Goal: Information Seeking & Learning: Check status

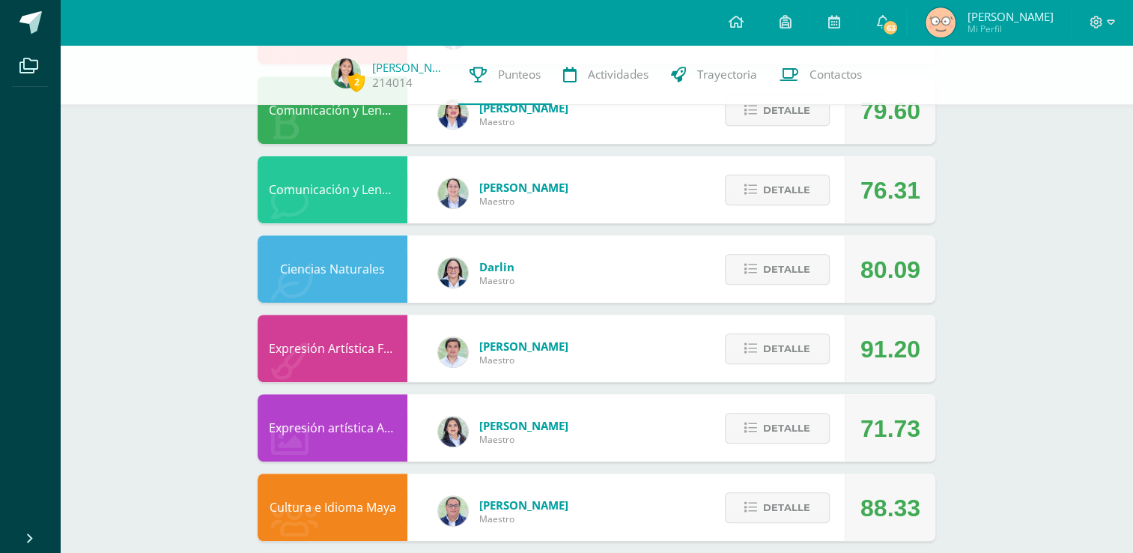
scroll to position [717, 0]
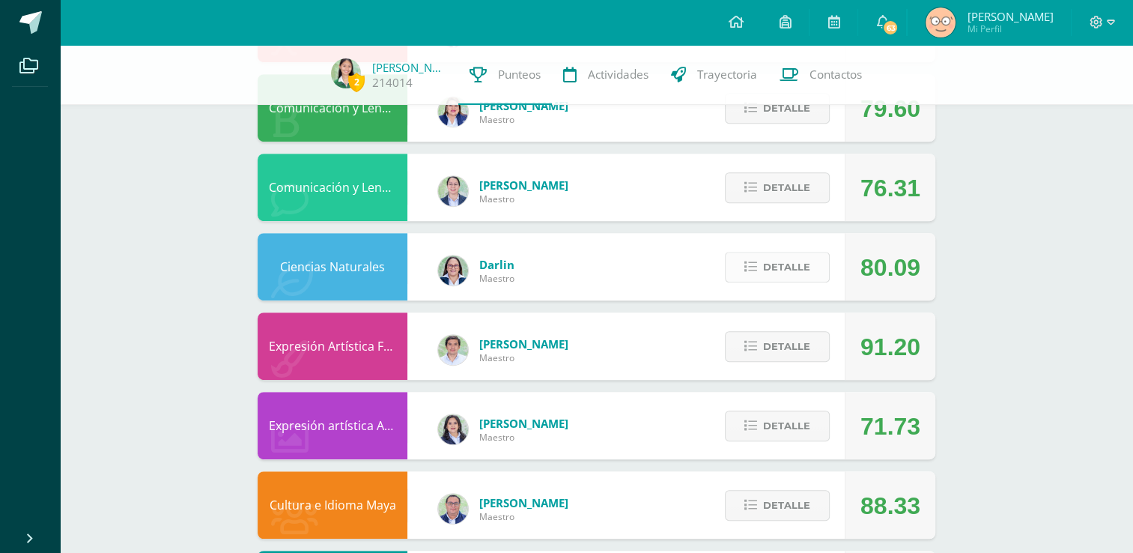
click at [757, 267] on icon at bounding box center [750, 267] width 13 height 13
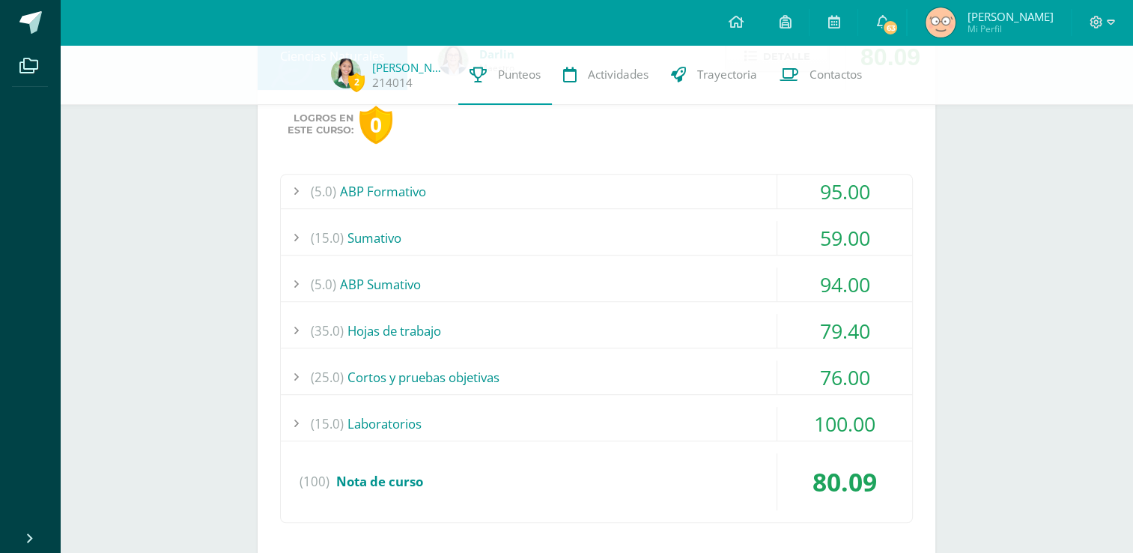
scroll to position [943, 0]
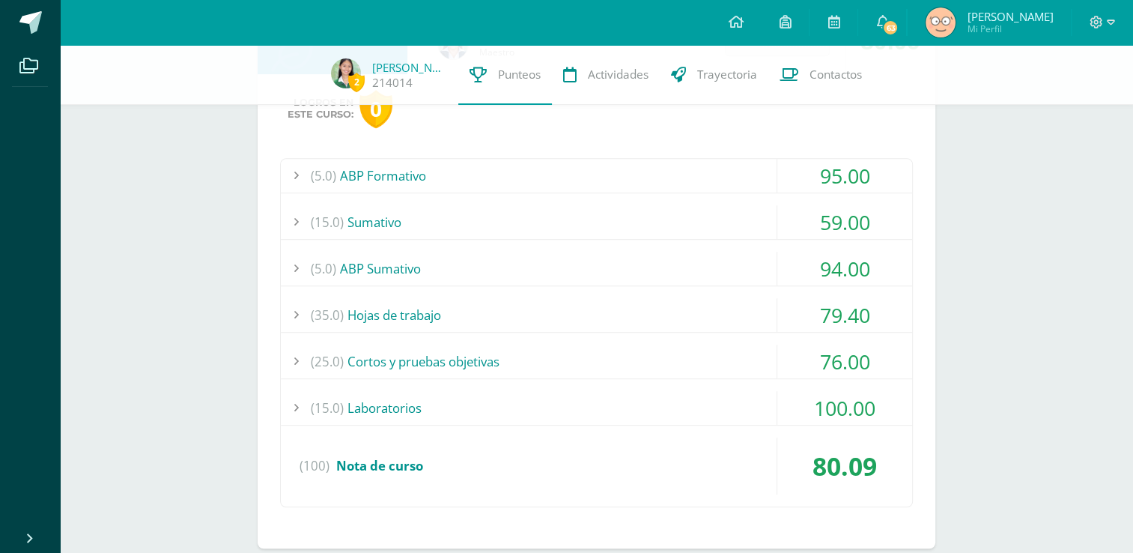
click at [495, 226] on div "(15.0) [GEOGRAPHIC_DATA]" at bounding box center [596, 222] width 631 height 34
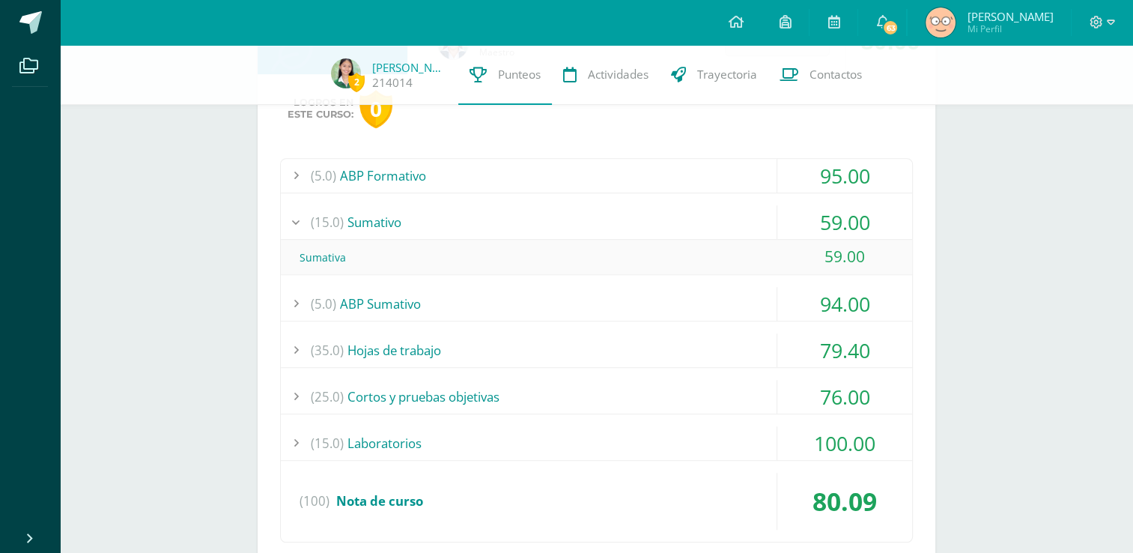
click at [495, 226] on div "(15.0) [GEOGRAPHIC_DATA]" at bounding box center [596, 222] width 631 height 34
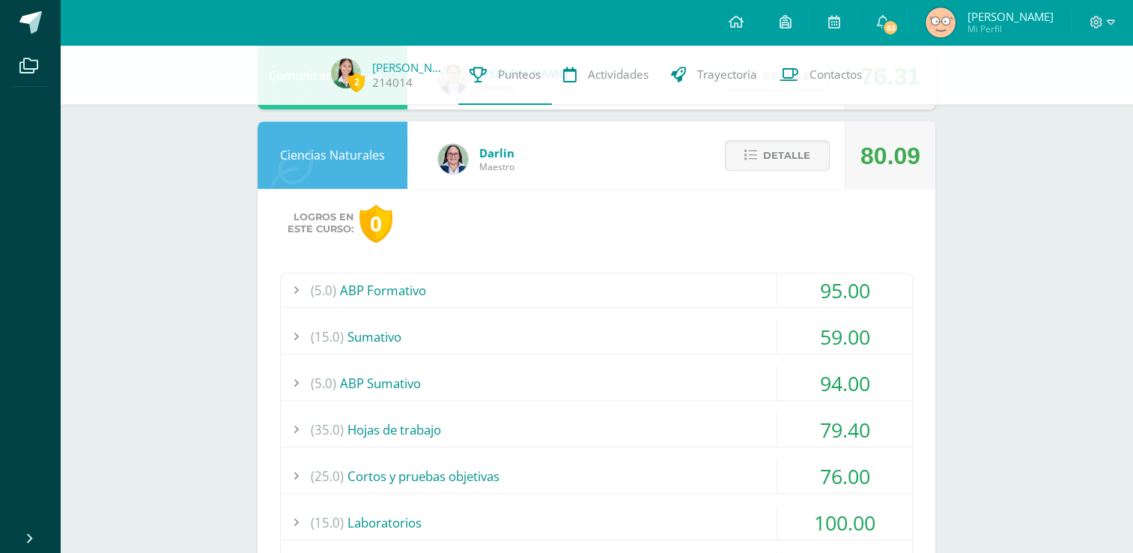
scroll to position [778, 0]
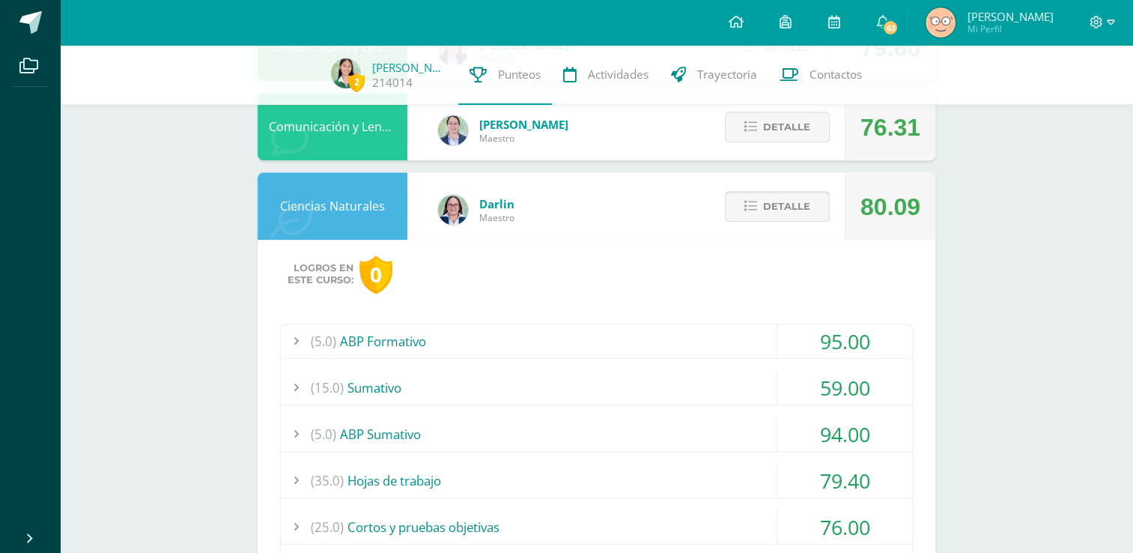
click at [793, 210] on span "Detalle" at bounding box center [786, 206] width 47 height 28
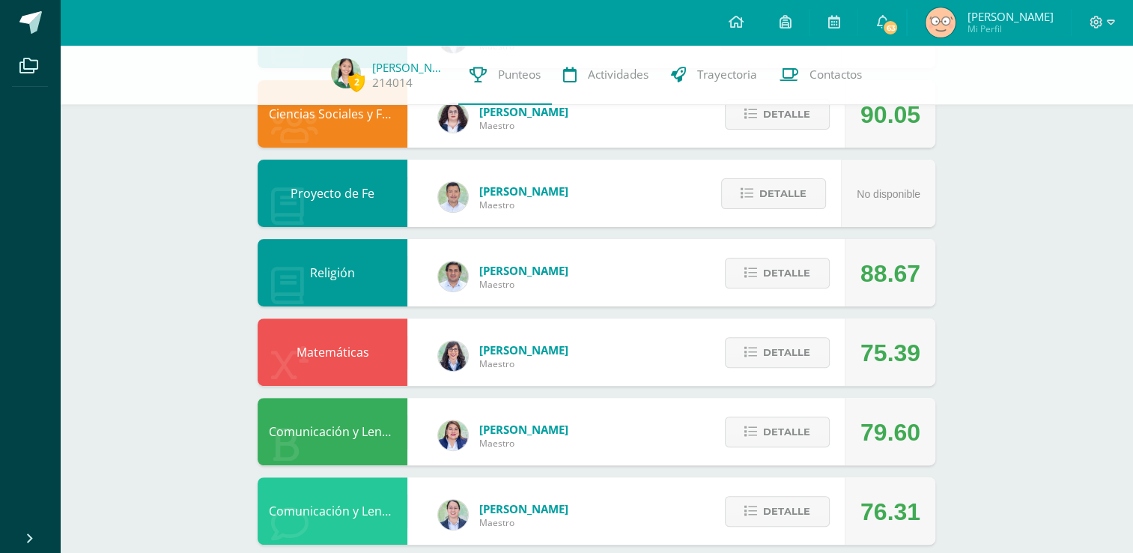
scroll to position [0, 0]
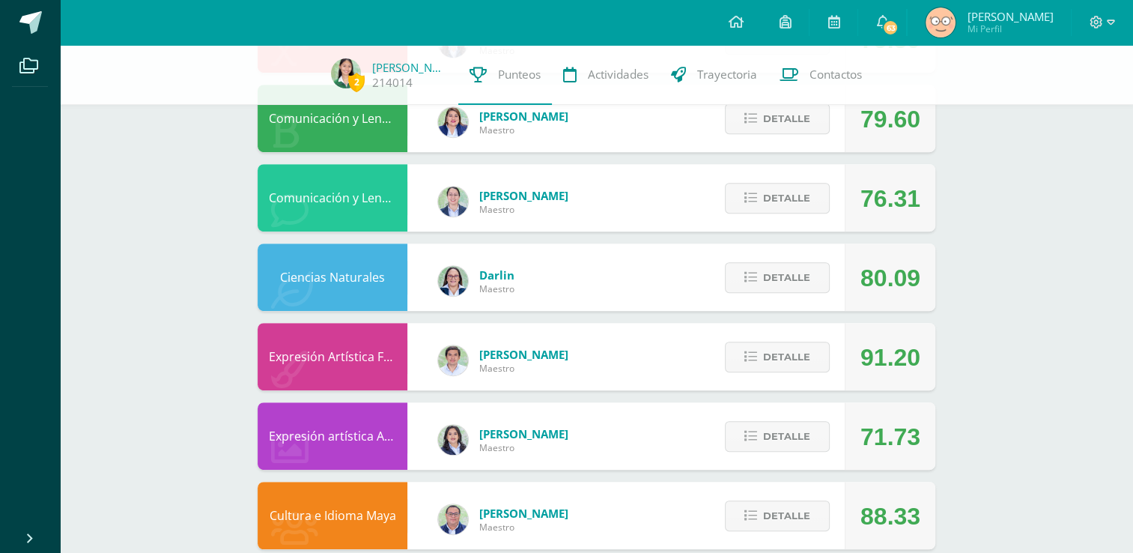
scroll to position [892, 0]
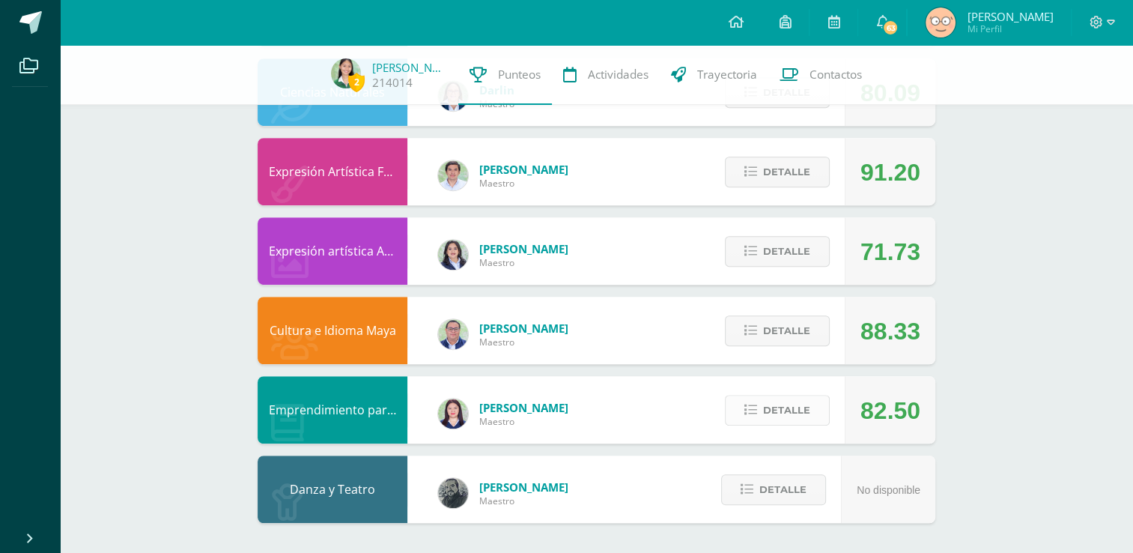
click at [746, 399] on button "Detalle" at bounding box center [777, 410] width 105 height 31
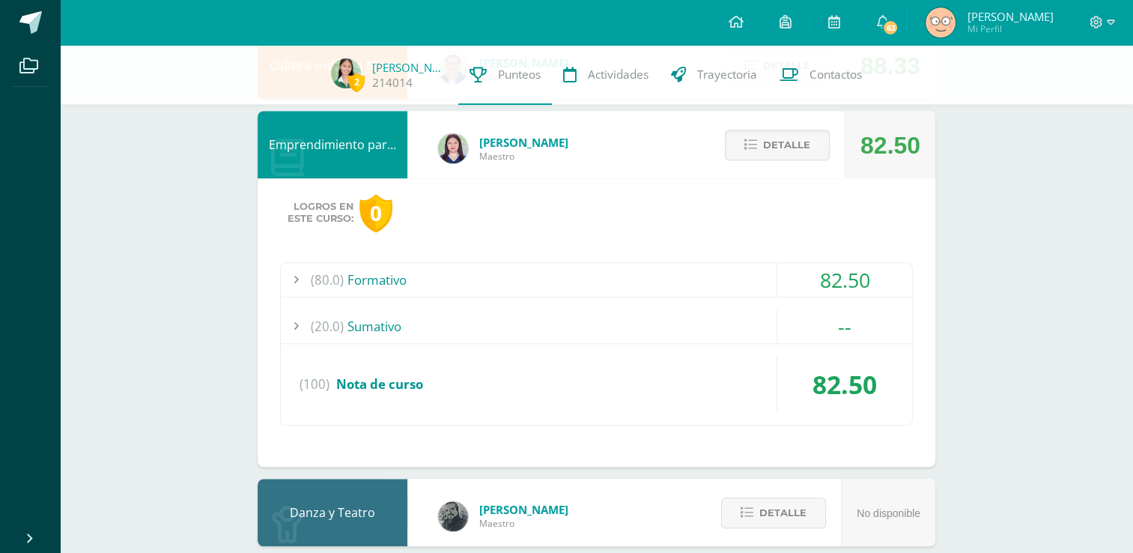
scroll to position [1158, 0]
click at [488, 338] on div "(20.0) Sumativo" at bounding box center [596, 325] width 631 height 34
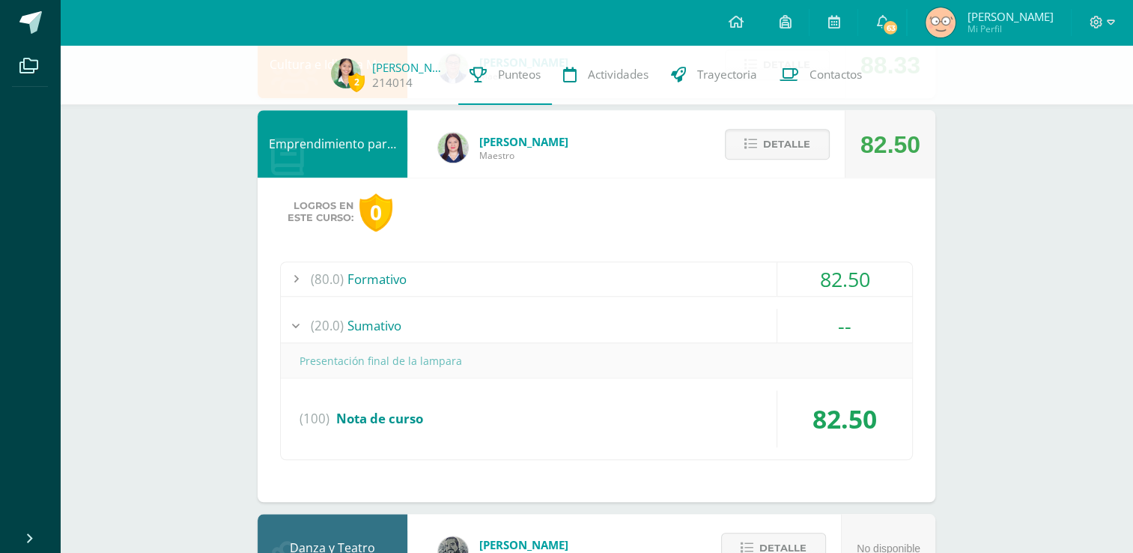
click at [488, 338] on div "(20.0) Sumativo" at bounding box center [596, 325] width 631 height 34
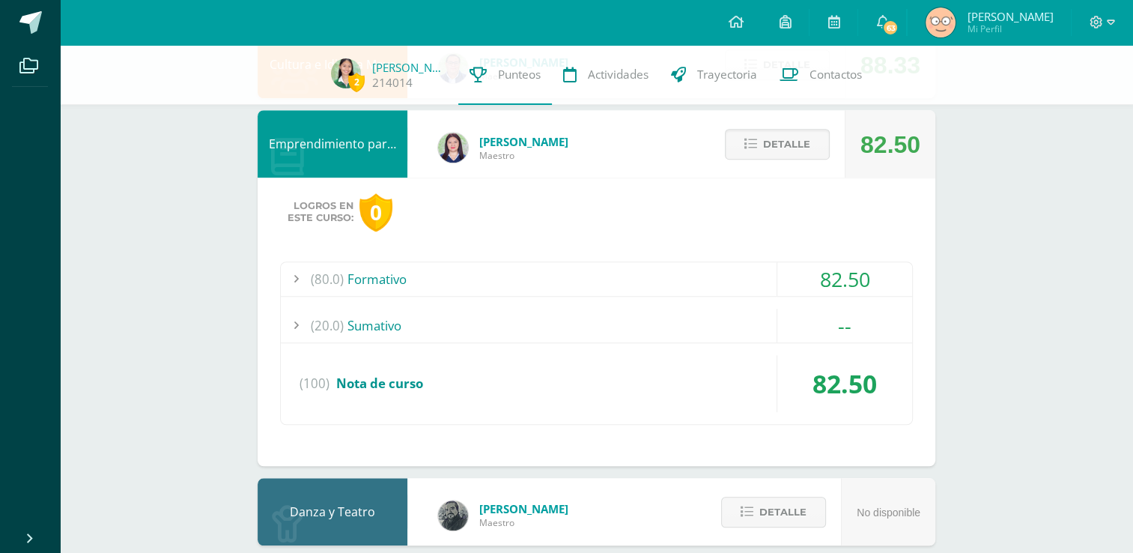
click at [518, 277] on div "(80.0) Formativo" at bounding box center [596, 279] width 631 height 34
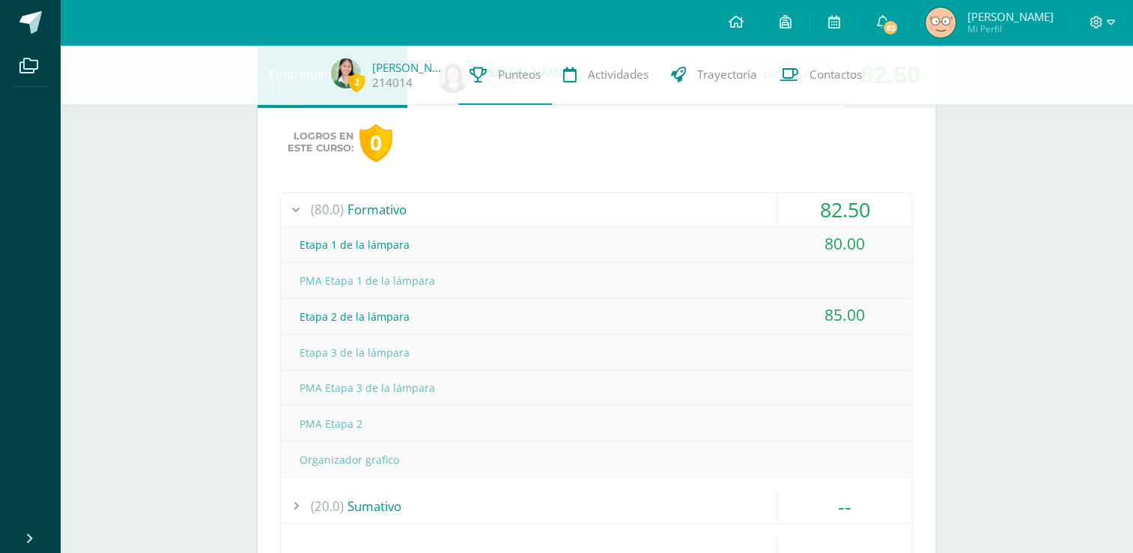
scroll to position [1228, 0]
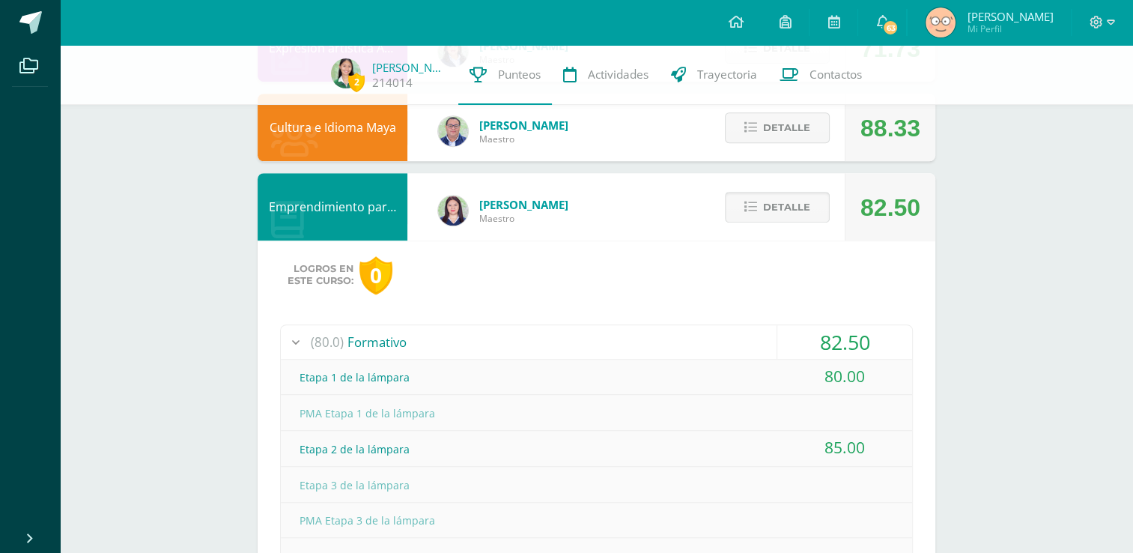
click at [765, 200] on span "Detalle" at bounding box center [786, 207] width 47 height 28
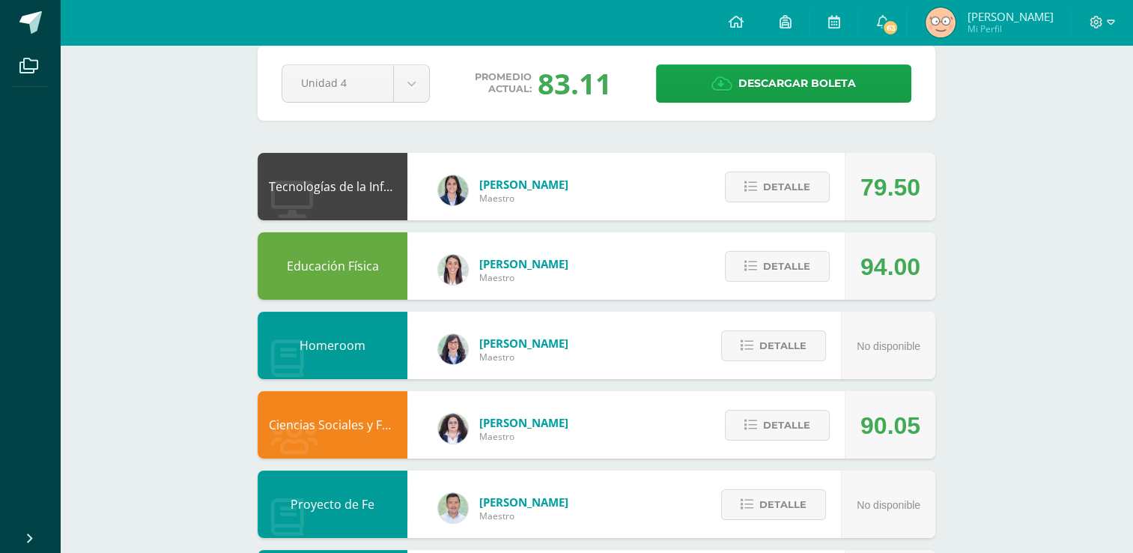
scroll to position [0, 0]
